Goal: Ask a question

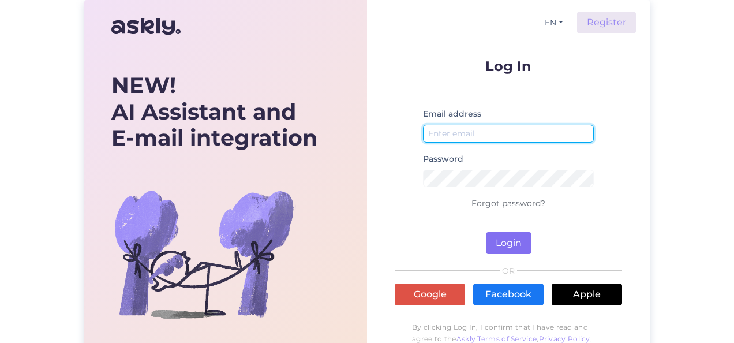
type input "[EMAIL_ADDRESS][DOMAIN_NAME]"
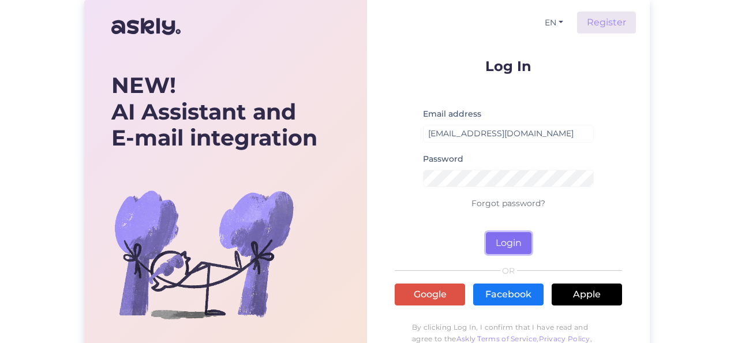
click at [507, 244] on button "Login" at bounding box center [509, 243] width 46 height 22
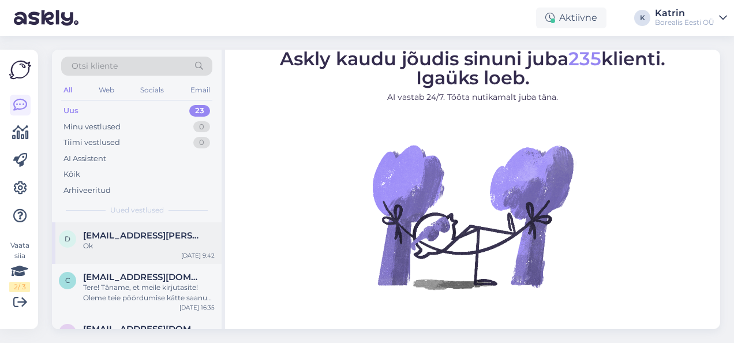
click at [70, 245] on div "d" at bounding box center [67, 238] width 17 height 17
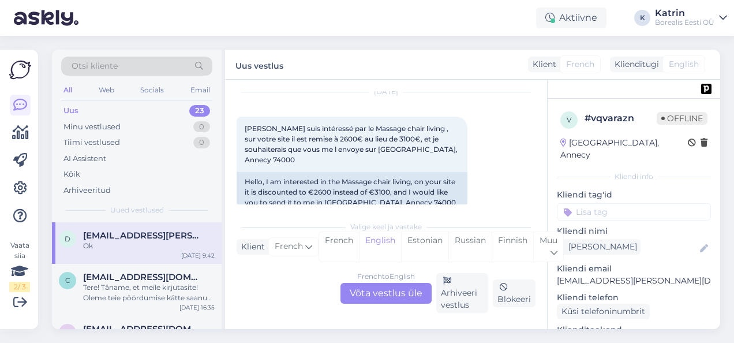
scroll to position [394, 0]
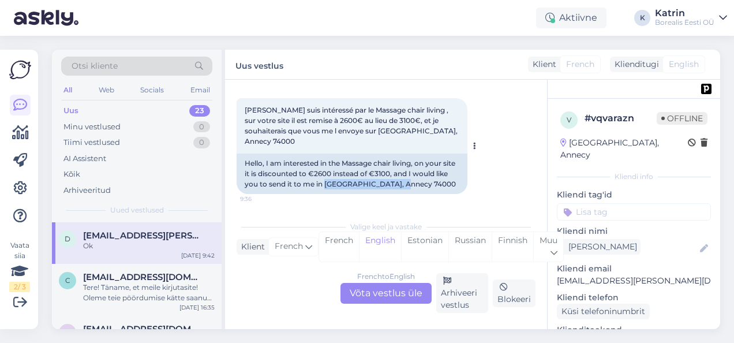
drag, startPoint x: 406, startPoint y: 170, endPoint x: 327, endPoint y: 174, distance: 79.8
click at [327, 174] on div "Hello, I am interested in the Massage chair living, on your site it is discount…" at bounding box center [352, 174] width 231 height 40
copy div "[GEOGRAPHIC_DATA], Annecy 74000"
click at [406, 176] on div "Hello, I am interested in the Massage chair living, on your site it is discount…" at bounding box center [352, 174] width 231 height 40
drag, startPoint x: 410, startPoint y: 172, endPoint x: 326, endPoint y: 178, distance: 83.9
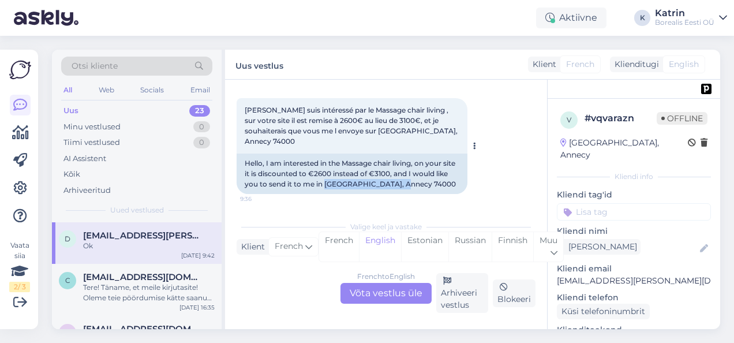
click at [326, 178] on div "Hello, I am interested in the Massage chair living, on your site it is discount…" at bounding box center [352, 174] width 231 height 40
copy div "[GEOGRAPHIC_DATA], Annecy 74000"
click at [404, 292] on div "French to English Võta vestlus üle" at bounding box center [386, 293] width 91 height 21
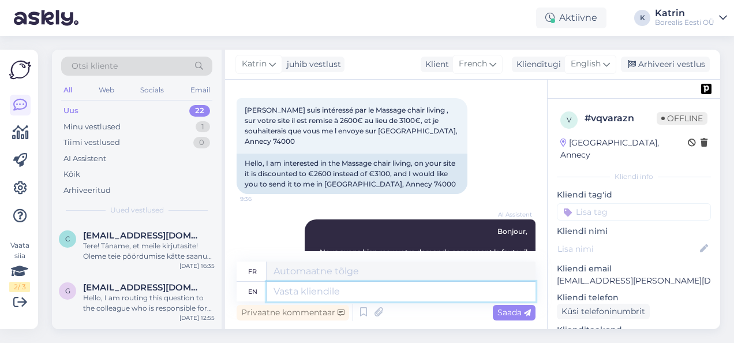
click at [391, 297] on textarea at bounding box center [401, 292] width 269 height 20
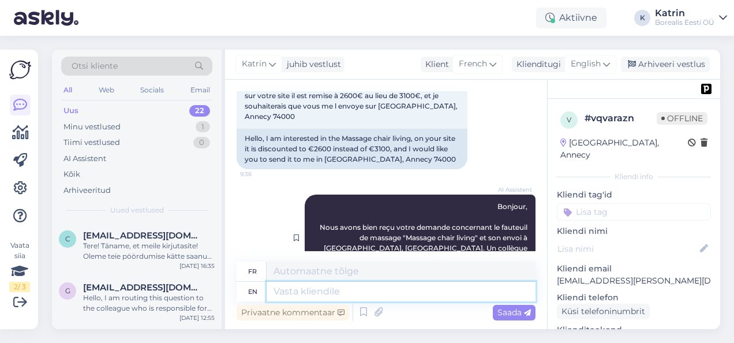
scroll to position [509, 0]
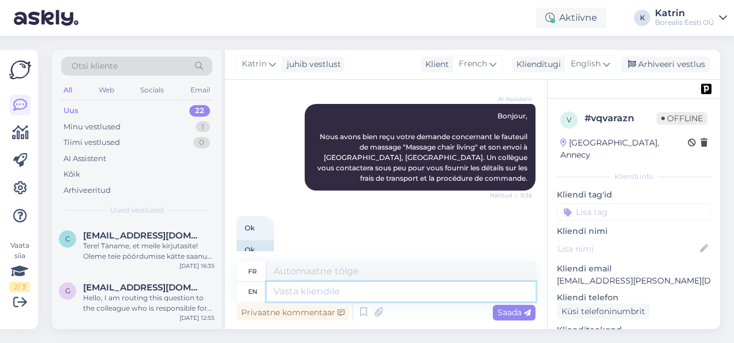
click at [411, 285] on textarea at bounding box center [401, 292] width 269 height 20
click at [413, 287] on textarea at bounding box center [401, 292] width 269 height 20
type textarea "Hello"
type textarea "Bonjour"
type textarea "Hello."
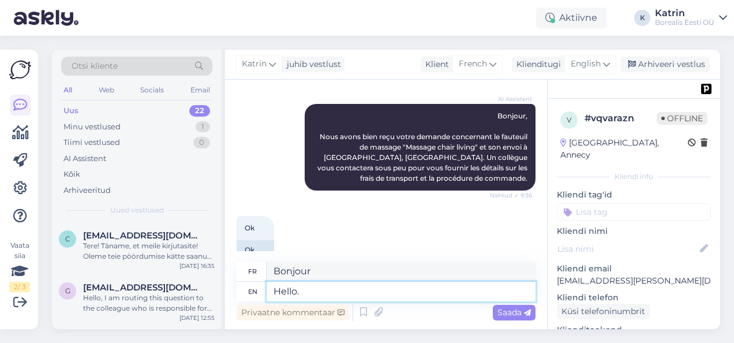
type textarea "Bonjour."
type textarea "Hello. I"
type textarea "Bonjour. Je"
type textarea "Hello. I did"
type textarea "Bonjour. Je l'ai fait"
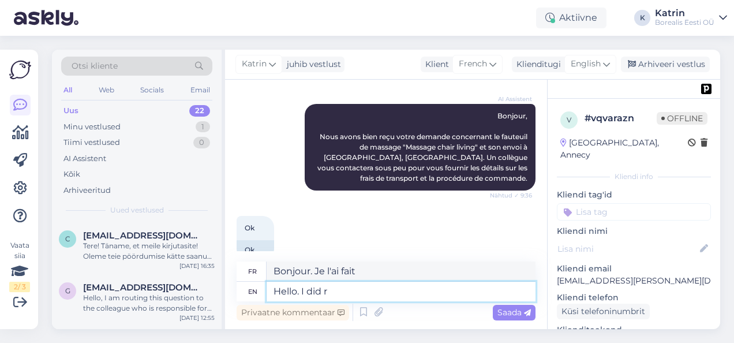
type textarea "Hello. I did re"
type textarea "Bonjour. Je l'ai re"
type textarea "Hello. I did rea"
type textarea "Bonjour. J'ai lu"
click at [356, 292] on textarea "Hello. I did rea" at bounding box center [401, 292] width 269 height 20
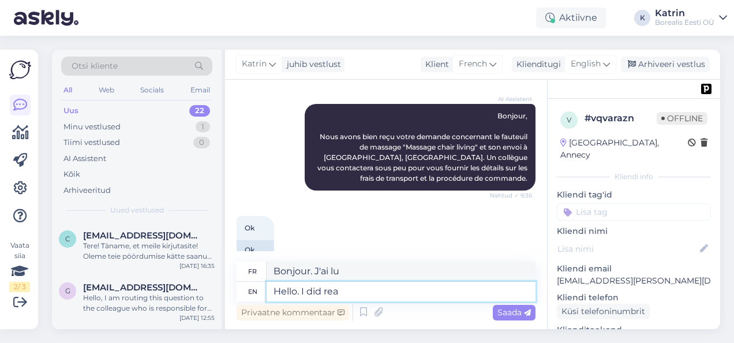
type textarea "Hello. I did re"
type textarea "Bonjour. Je l'ai re"
type textarea "Hello. I did research an"
type textarea "Bonjour. J'ai fait des recherches"
type textarea "Hello. I did research and"
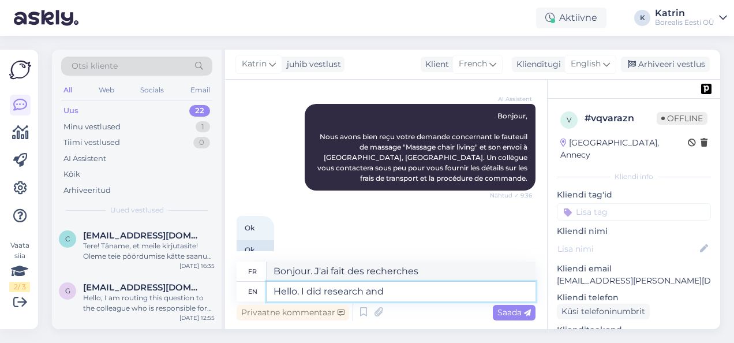
type textarea "Bonjour. J'ai fait des recherches et"
type textarea "Hello. I did research and asked"
type textarea "Bonjour. J'ai fait des recherches et j'ai demandé"
type textarea "Hello. I did research and asked about"
type textarea "Bonjour. J'ai fait des recherches et j'ai posé des questions sur"
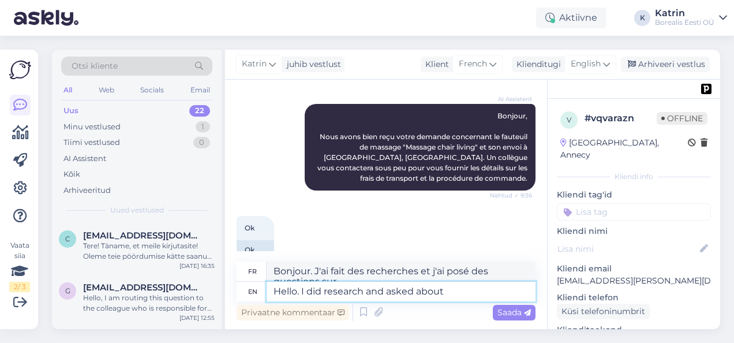
type textarea "Hello. I did research and asked about"
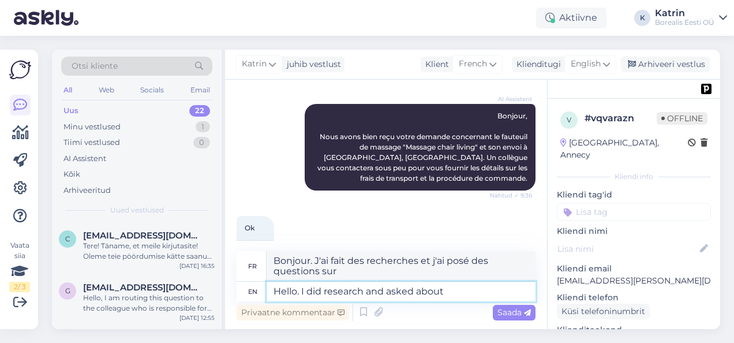
type textarea "Bonjour. J'ai fait des recherches et posé des questions sur"
type textarea "Hello. I did research and asked about shopping."
type textarea "Bonjour, j'ai fait des recherches et posé des questions sur les achats."
type textarea "Hello. I did research and asked about shipping."
type textarea "Bonjour. J'ai fait des recherches et posé des questions sur la livraison."
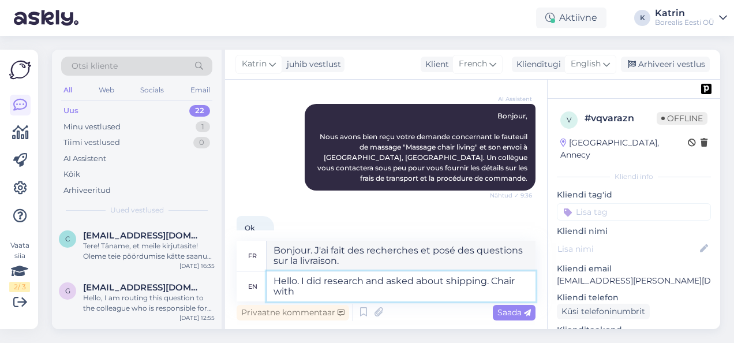
type textarea "Hello. I did research and asked about shipping. Chair with"
type textarea "Bonjour. J'ai fait des recherches et posé des questions sur la livraison. Chais…"
type textarea "Hello. I did research and asked about shipping. Chair with shipping"
type textarea "Bonjour. J'ai fait des recherches et posé des questions sur la livraison. Chais…"
type textarea "Hello. I did research and asked about shipping. Chair with shipping would"
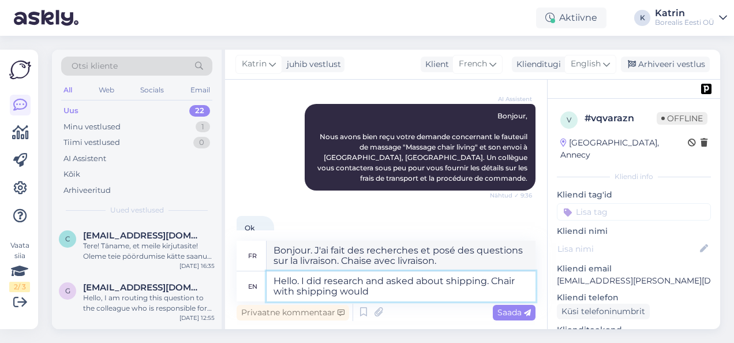
type textarea "Bonjour. J'ai fait des recherches et posé des questions sur la livraison. Une c…"
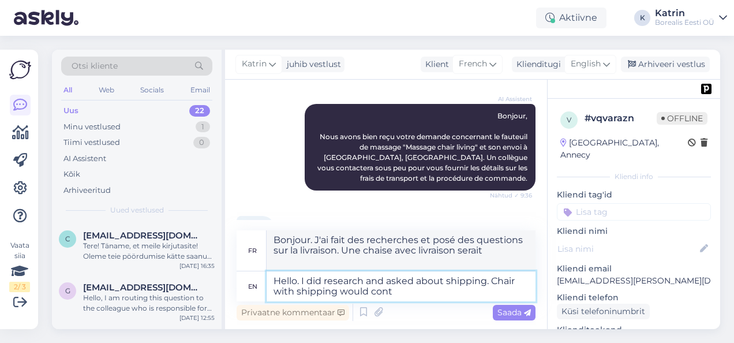
type textarea "Hello. I did research and asked about shipping. Chair with shipping would cont"
type textarea "Bonjour. J'ai fait des recherches et posé des questions sur la livraison. Une c…"
type textarea "Hello. I did research and asked about shipping. Chair with shipping would cost"
type textarea "Bonjour. J'ai fait des recherches et posé des questions sur la livraison. Une c…"
type textarea "Hello. I did research and asked about shipping. Chair with shipping would cost …"
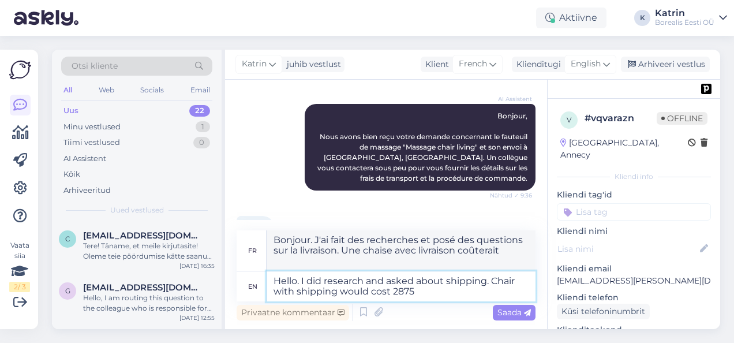
type textarea "Bonjour. J'ai fait des recherches et posé des questions sur la livraison. Une c…"
click at [427, 294] on textarea "Hello. I did research and asked about shipping. Chair with shipping would cost …" at bounding box center [401, 286] width 269 height 30
type textarea "Hello. I did research and asked about shipping. Chair with shipping would cost …"
type textarea "Bonjour. J'ai fait des recherches et posé des questions sur la livraison. Une c…"
type textarea "Hello. I did research and asked about shipping. Chair with shipping would cost …"
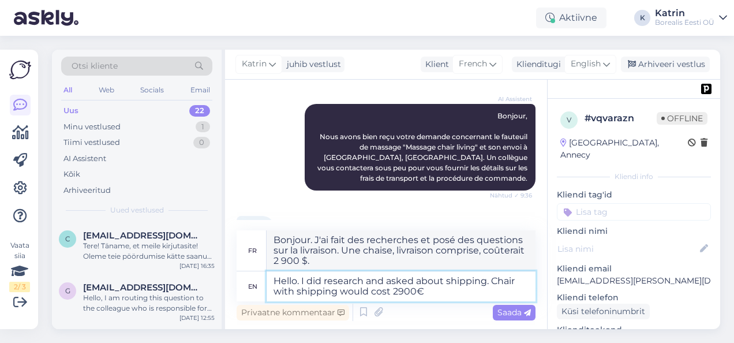
type textarea "Bonjour. J'ai fait des recherches et demandé des informations sur la livraison.…"
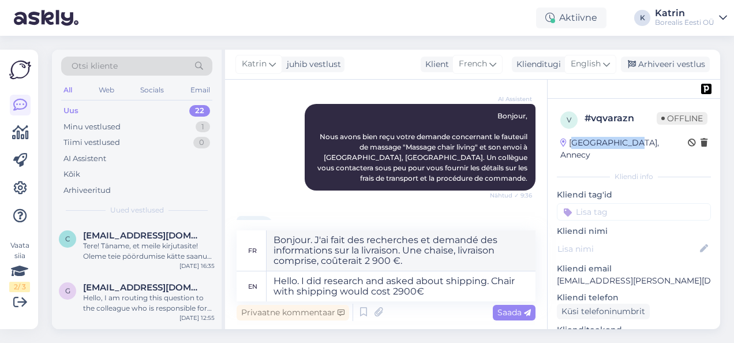
drag, startPoint x: 573, startPoint y: 142, endPoint x: 645, endPoint y: 135, distance: 73.1
click at [645, 135] on div "v # vqvarazn Offline [GEOGRAPHIC_DATA], [GEOGRAPHIC_DATA]" at bounding box center [634, 136] width 154 height 57
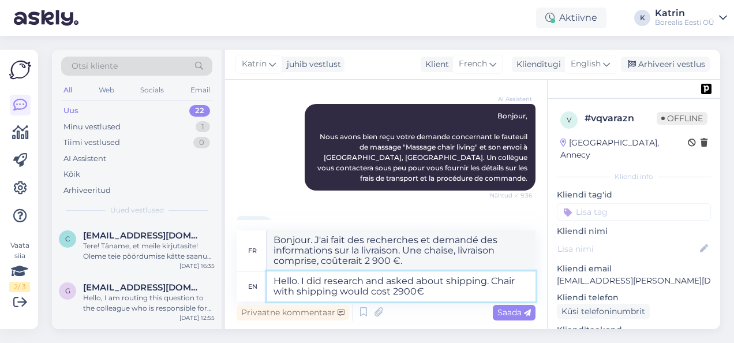
click at [438, 291] on textarea "Hello. I did research and asked about shipping. Chair with shipping would cost …" at bounding box center [401, 286] width 269 height 30
type textarea "Hello. I did research and asked about shipping. Chair with shipping would cost …"
type textarea "Bonjour. J'ai fait des recherches et posé des questions sur la livraison. Une c…"
type textarea "Hello. I did research and asked about shipping. Chair with shipping would cost …"
type textarea "Bonjour. J'ai fait des recherches et posé des questions sur la livraison. Une c…"
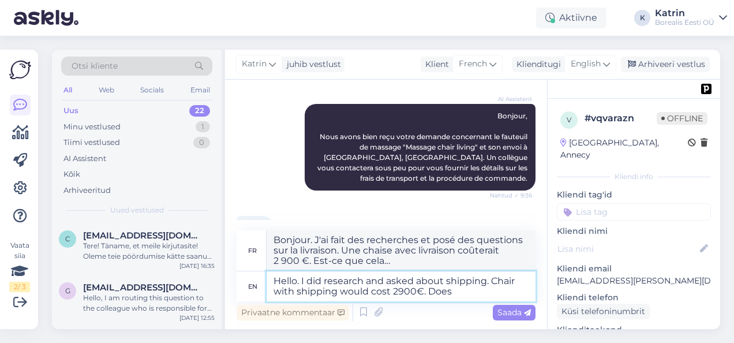
type textarea "Hello. I did research and asked about shipping. Chair with shipping would cost …"
type textarea "Bonjour. J'ai fait des recherches et posé des questions sur la livraison. Une c…"
type textarea "Hello. I did research and asked about shipping. Chair with shipping would cost …"
type textarea "Bonjour. J'ai fait des recherches et posé des questions sur la livraison. Une c…"
type textarea "Hello. I did research and asked about shipping. Chair with shipping would cost …"
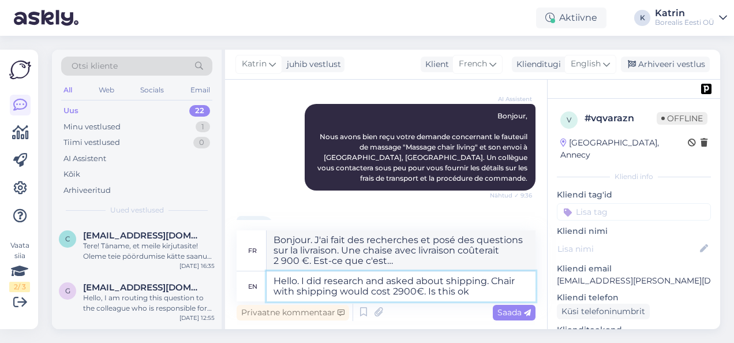
type textarea "Bonjour. J'ai fait des recherches et posé des questions sur la livraison. Une c…"
type textarea "Hello. I did research and asked about shipping. Chair with shipping would cost …"
type textarea "Bonjour. J'ai fait des recherches et posé des questions sur la livraison. Une c…"
type textarea "Hello. I did research and asked about shipping. Chair with shipping would cost …"
type textarea "Bonjour. J'ai fait des recherches et posé des questions sur la livraison. Une c…"
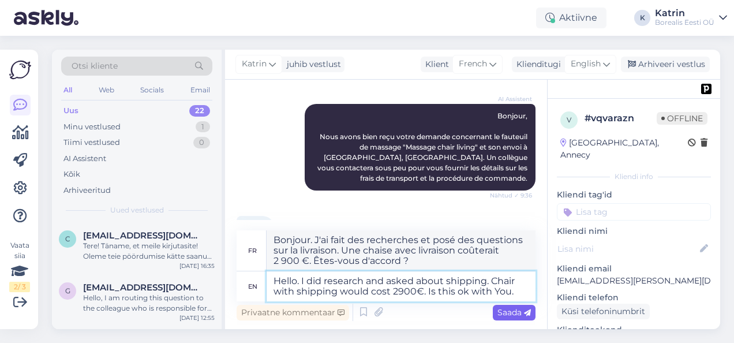
type textarea "Hello. I did research and asked about shipping. Chair with shipping would cost …"
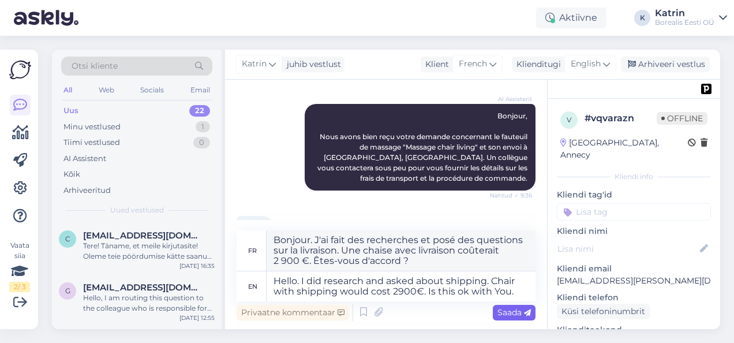
click at [514, 312] on span "Saada" at bounding box center [514, 312] width 33 height 10
click at [505, 319] on div "Saada" at bounding box center [514, 313] width 43 height 16
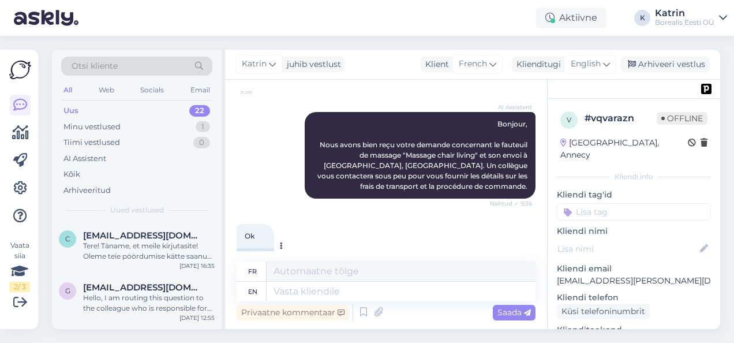
scroll to position [562, 0]
